Goal: Task Accomplishment & Management: Use online tool/utility

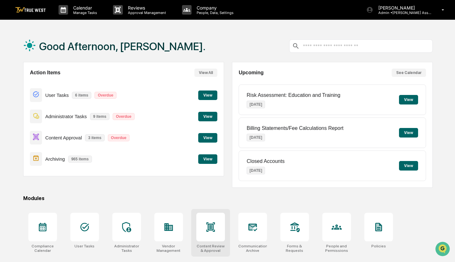
click at [211, 231] on icon at bounding box center [210, 227] width 9 height 9
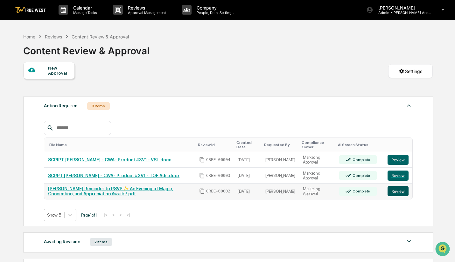
click at [402, 196] on button "Review" at bounding box center [397, 191] width 21 height 10
